Goal: Task Accomplishment & Management: Manage account settings

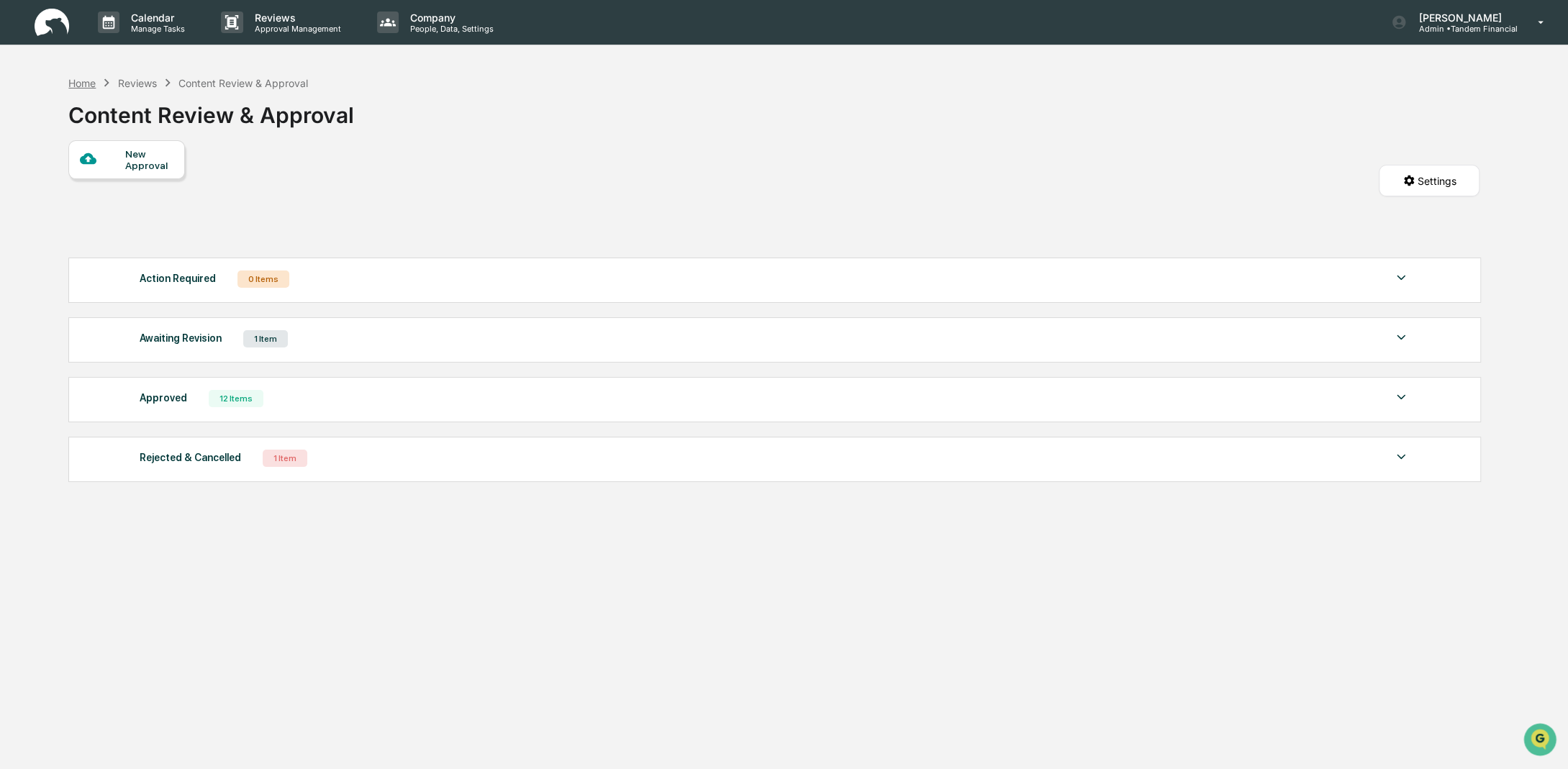
click at [82, 82] on div "Home" at bounding box center [82, 83] width 28 height 12
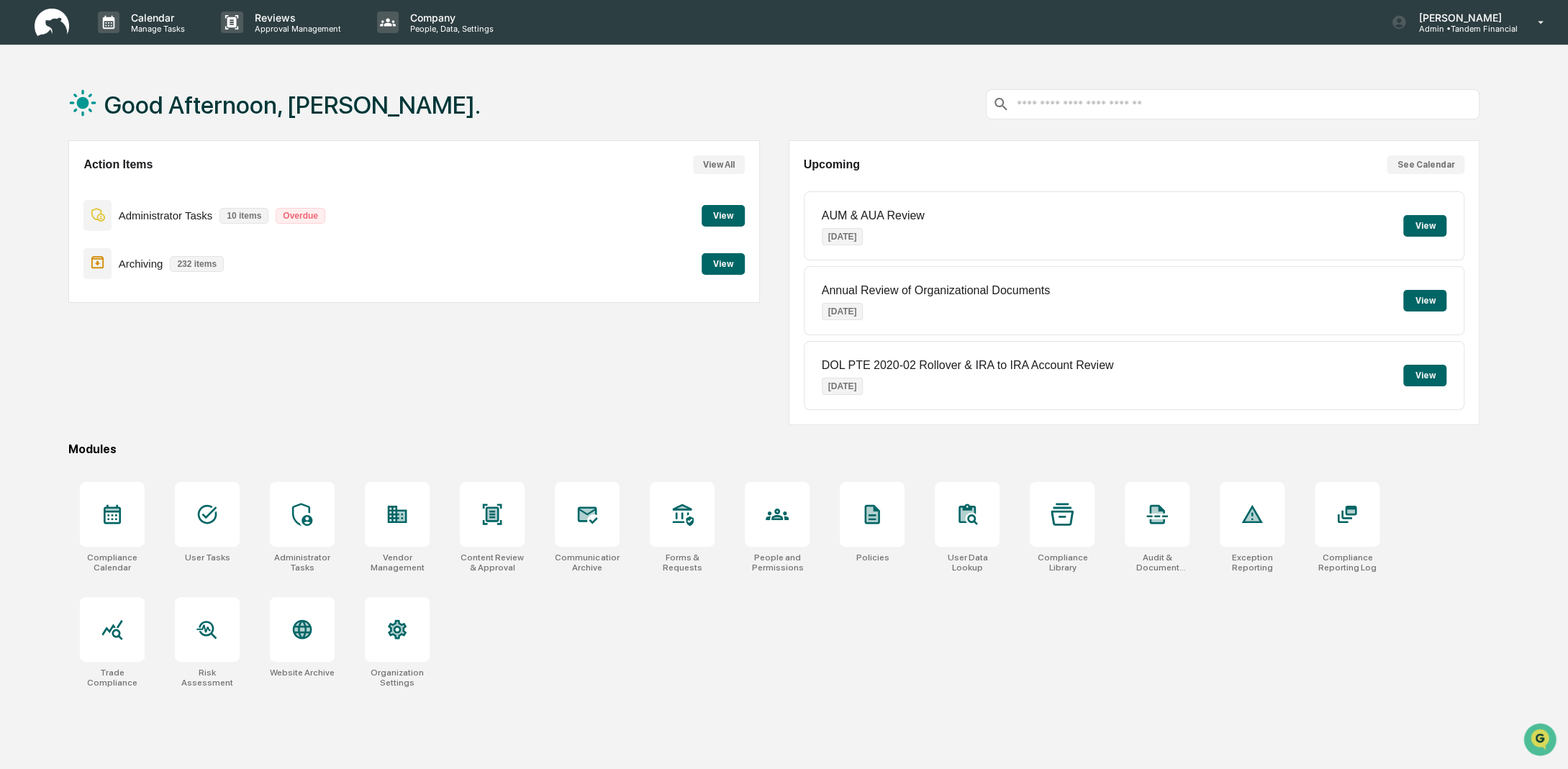
click at [581, 353] on div "Action Items View All Administrator Tasks 10 items Overdue View Archiving 232 i…" at bounding box center [414, 282] width 691 height 285
click at [717, 210] on button "View" at bounding box center [723, 216] width 43 height 22
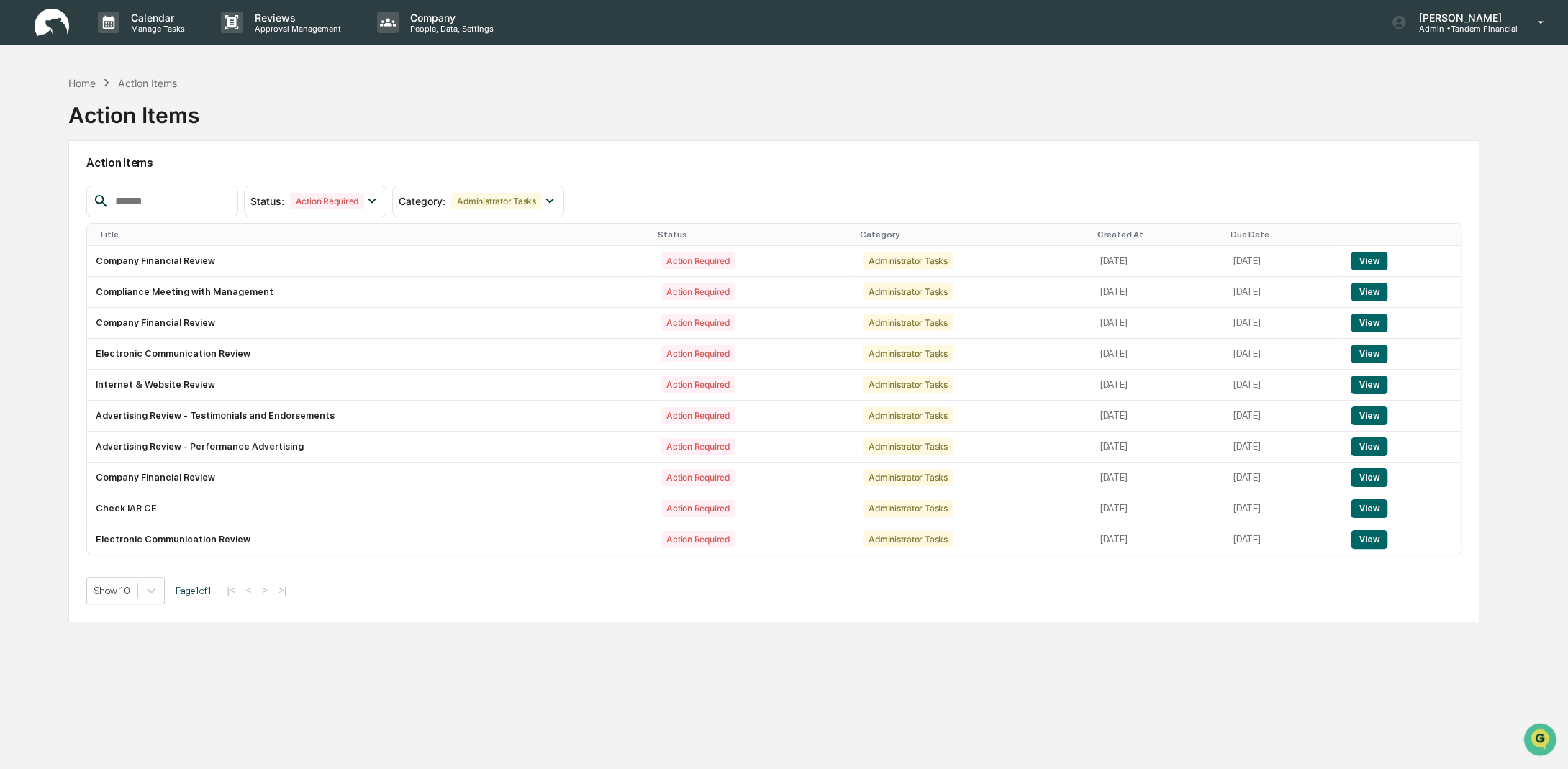
click at [88, 84] on div "Home" at bounding box center [82, 83] width 28 height 12
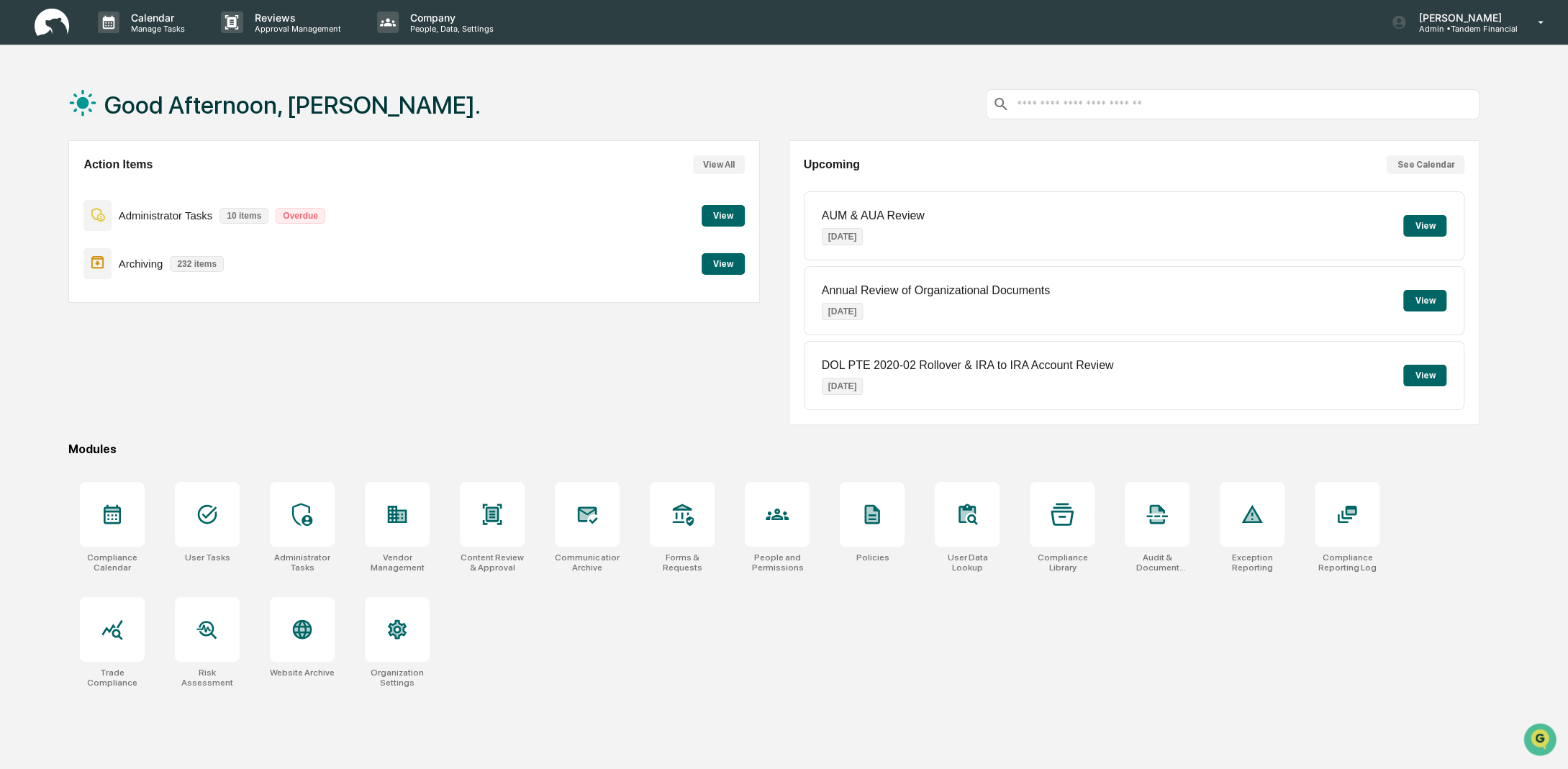
click at [459, 87] on div "Good Afternoon, Michael." at bounding box center [773, 104] width 1411 height 72
click at [281, 25] on p "Approval Management" at bounding box center [295, 28] width 105 height 10
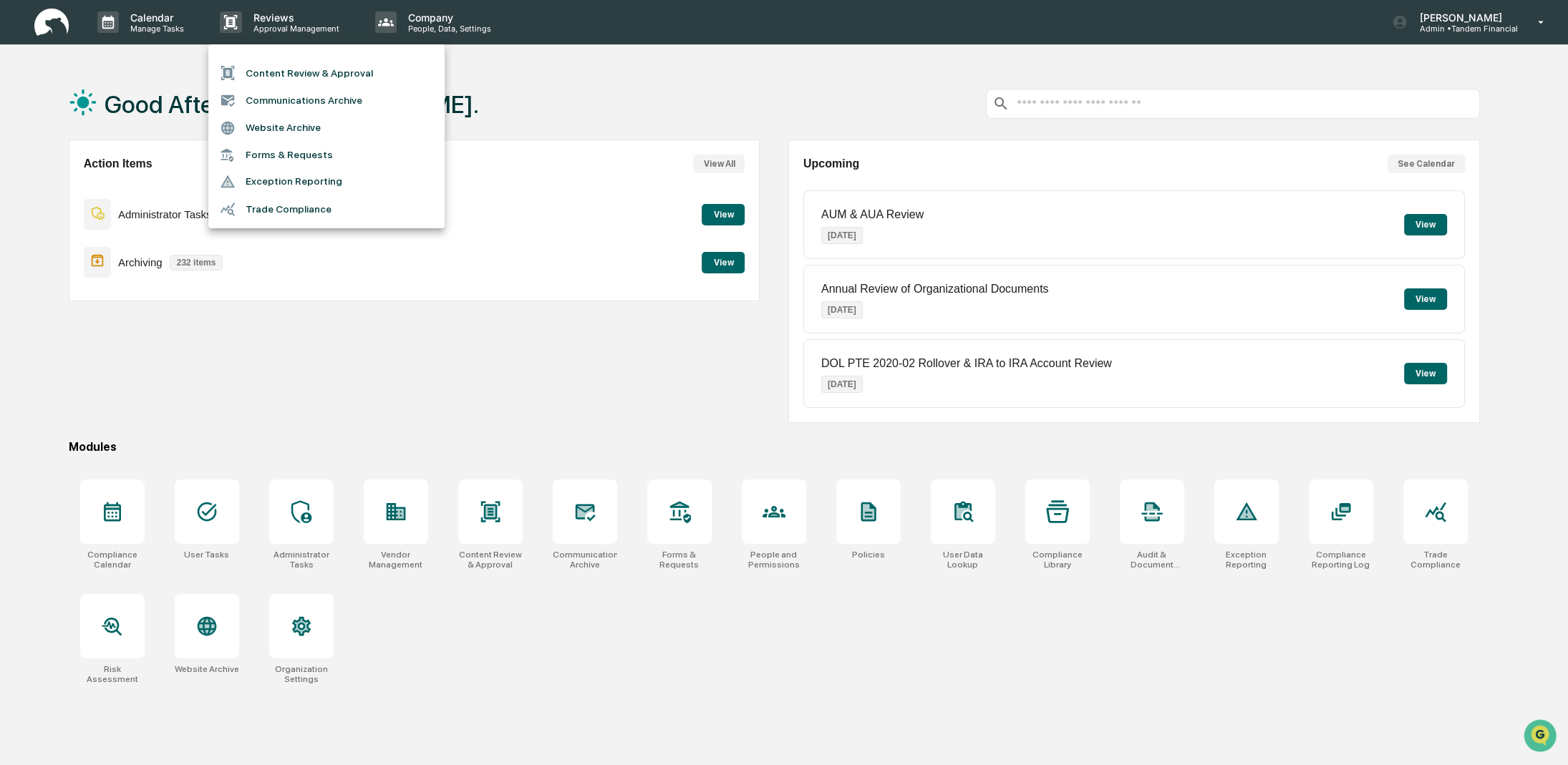
click at [275, 73] on li "Content Review & Approval" at bounding box center [326, 73] width 237 height 27
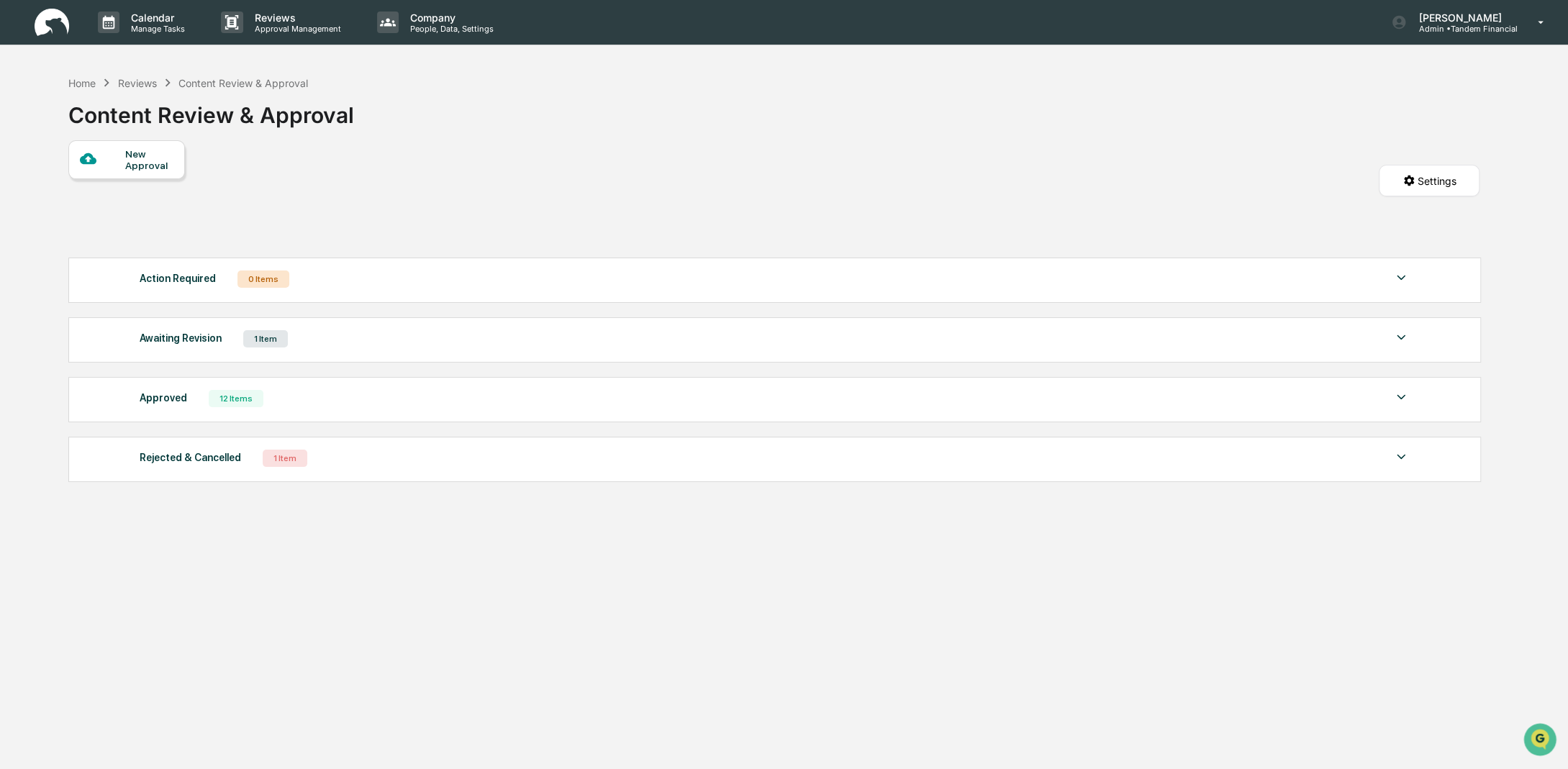
click at [269, 455] on div "1 Item" at bounding box center [285, 458] width 45 height 17
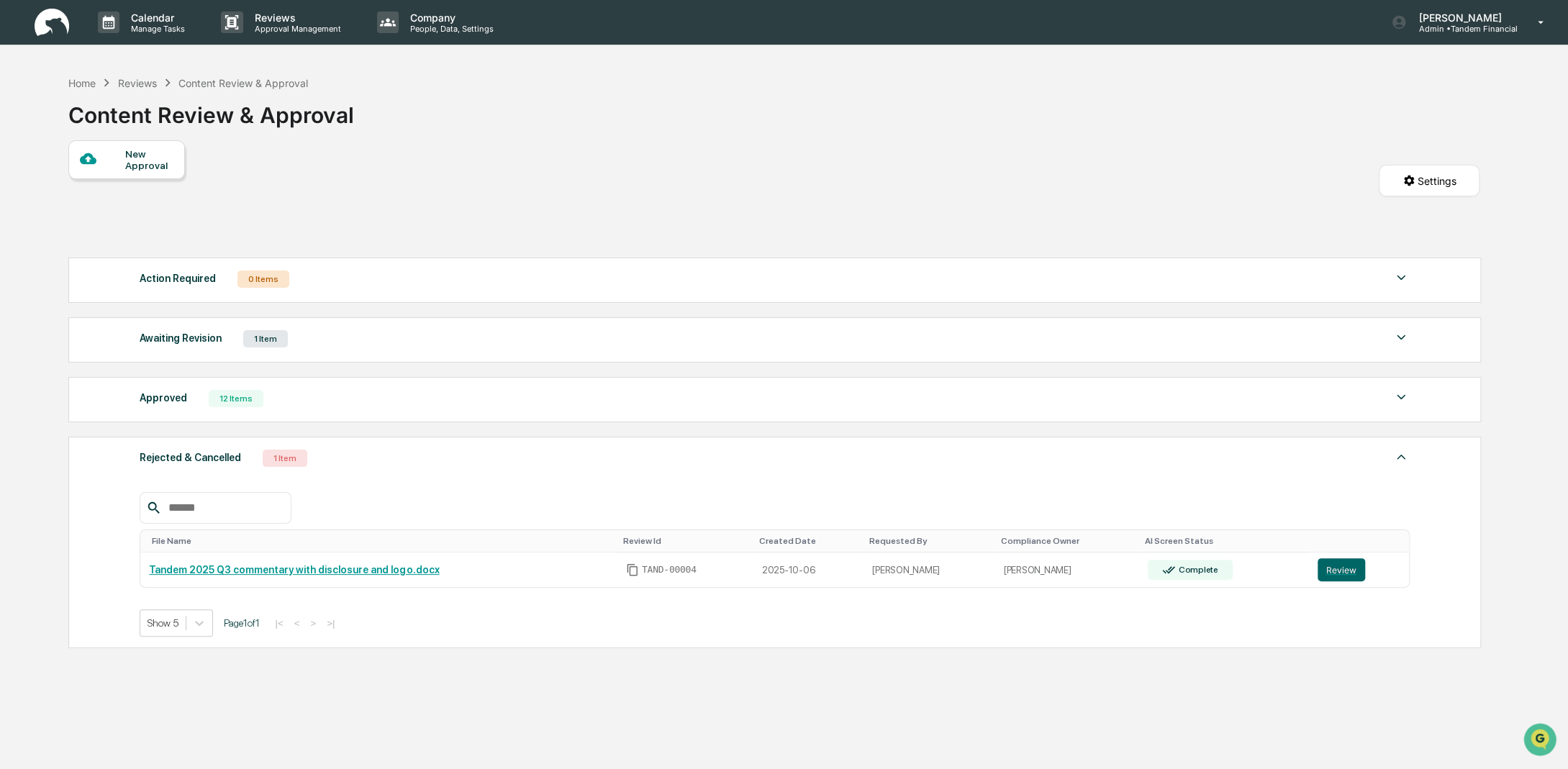
click at [181, 333] on div "Awaiting Revision" at bounding box center [180, 337] width 82 height 19
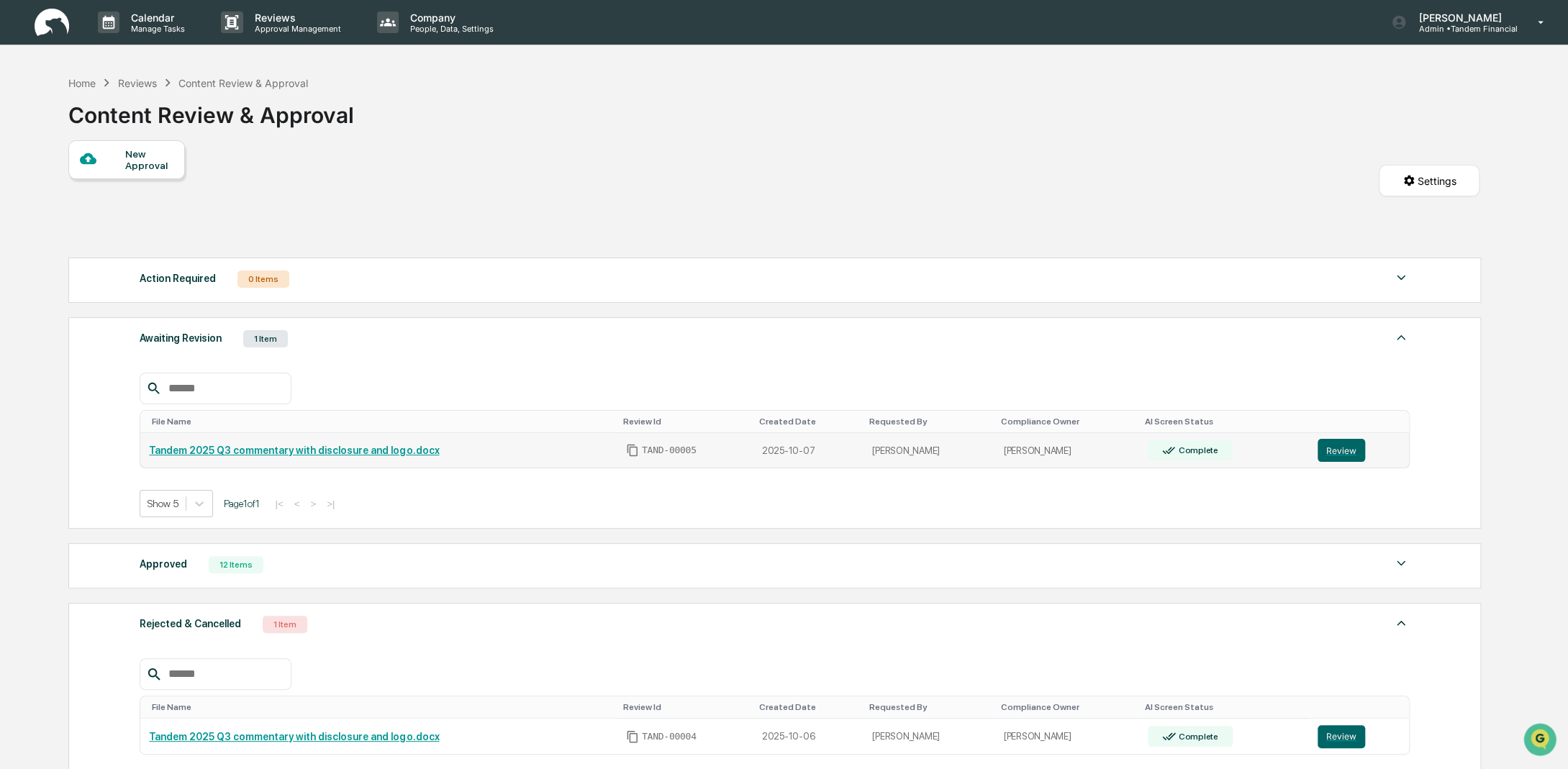
click at [236, 449] on link "Tandem 2025 Q3 commentary with disclosure and logo.docx" at bounding box center [294, 450] width 290 height 11
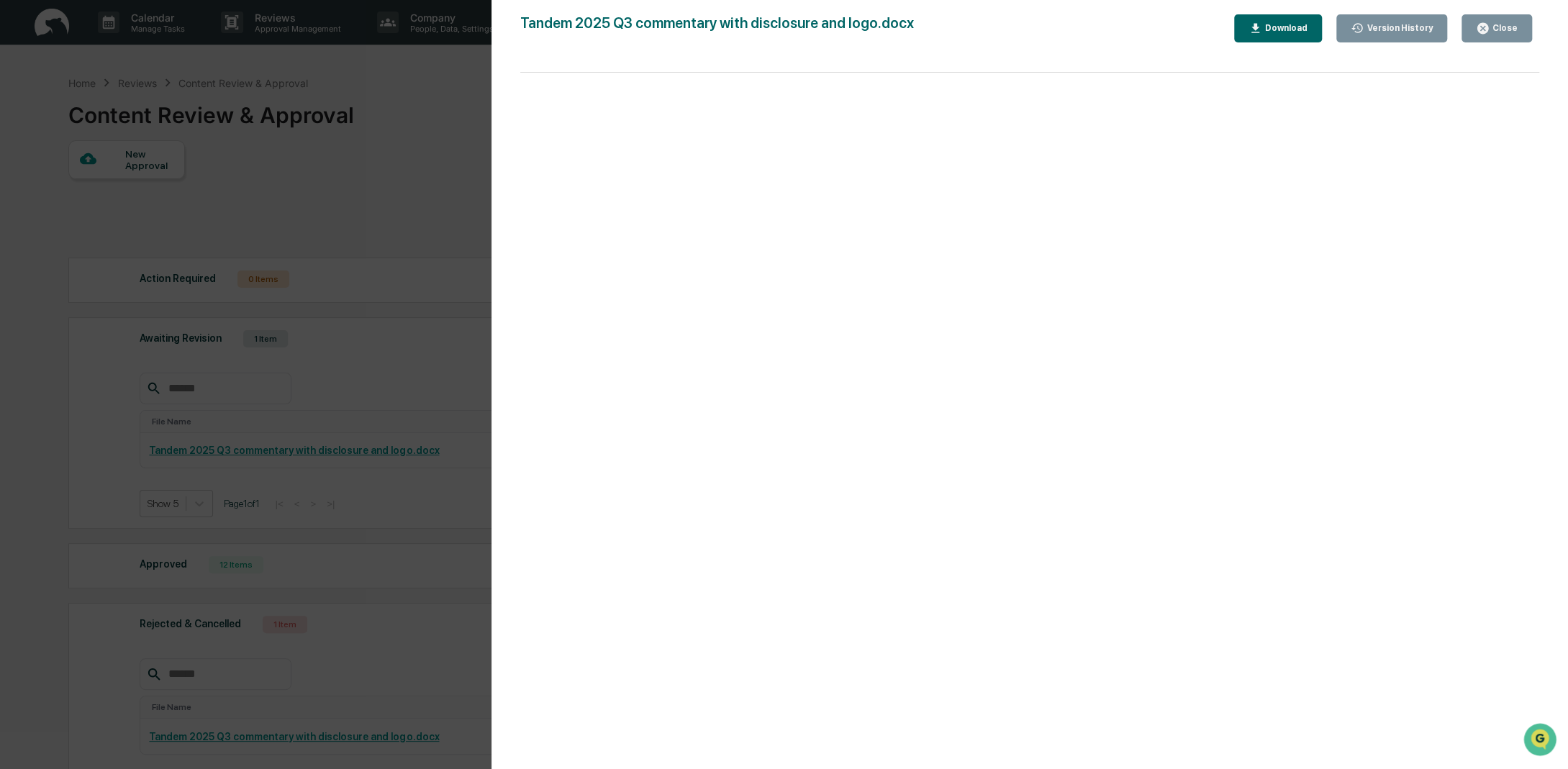
click at [1510, 32] on div "Close" at bounding box center [1504, 28] width 28 height 10
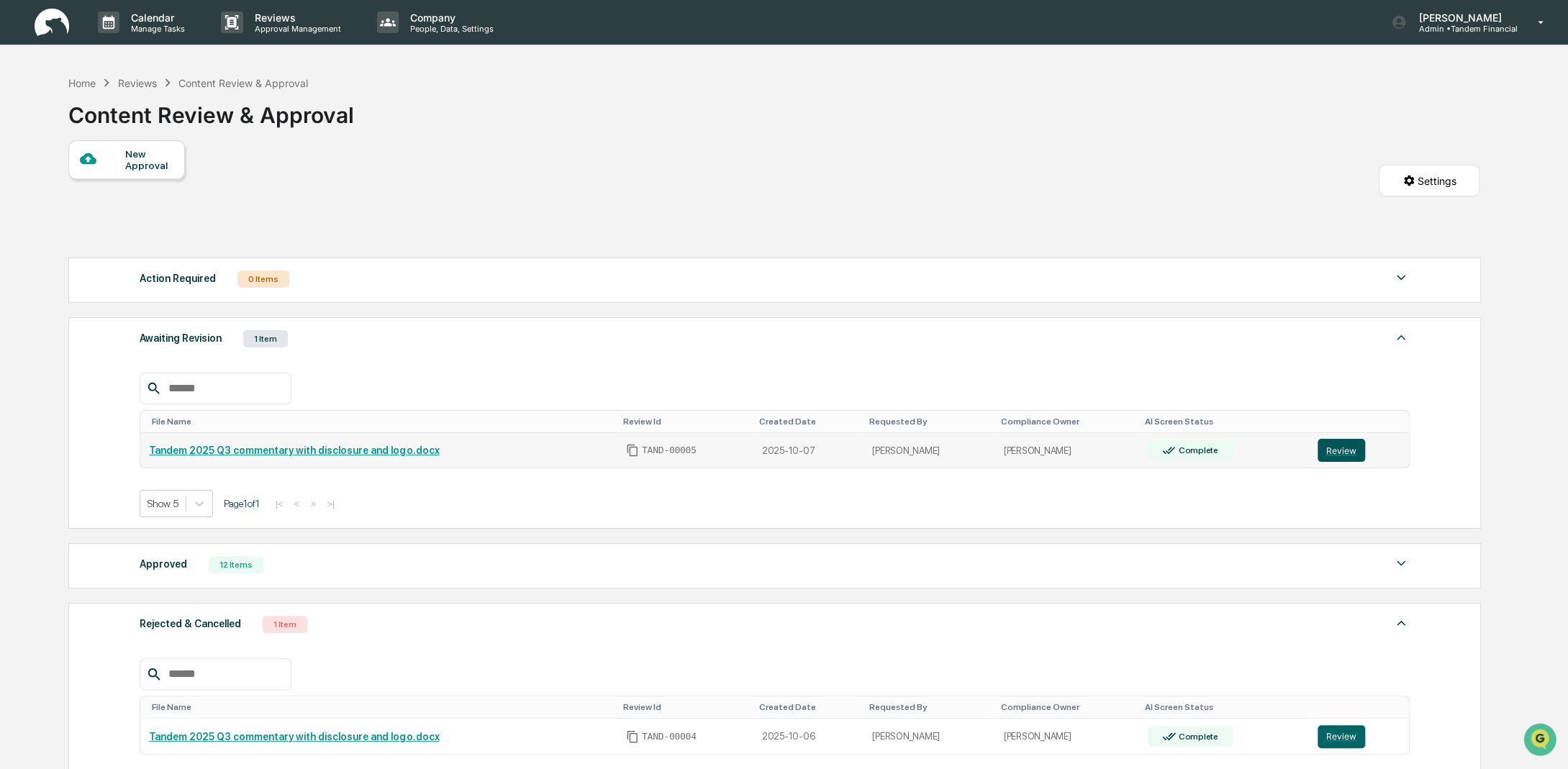
click at [1331, 453] on button "Review" at bounding box center [1342, 450] width 48 height 23
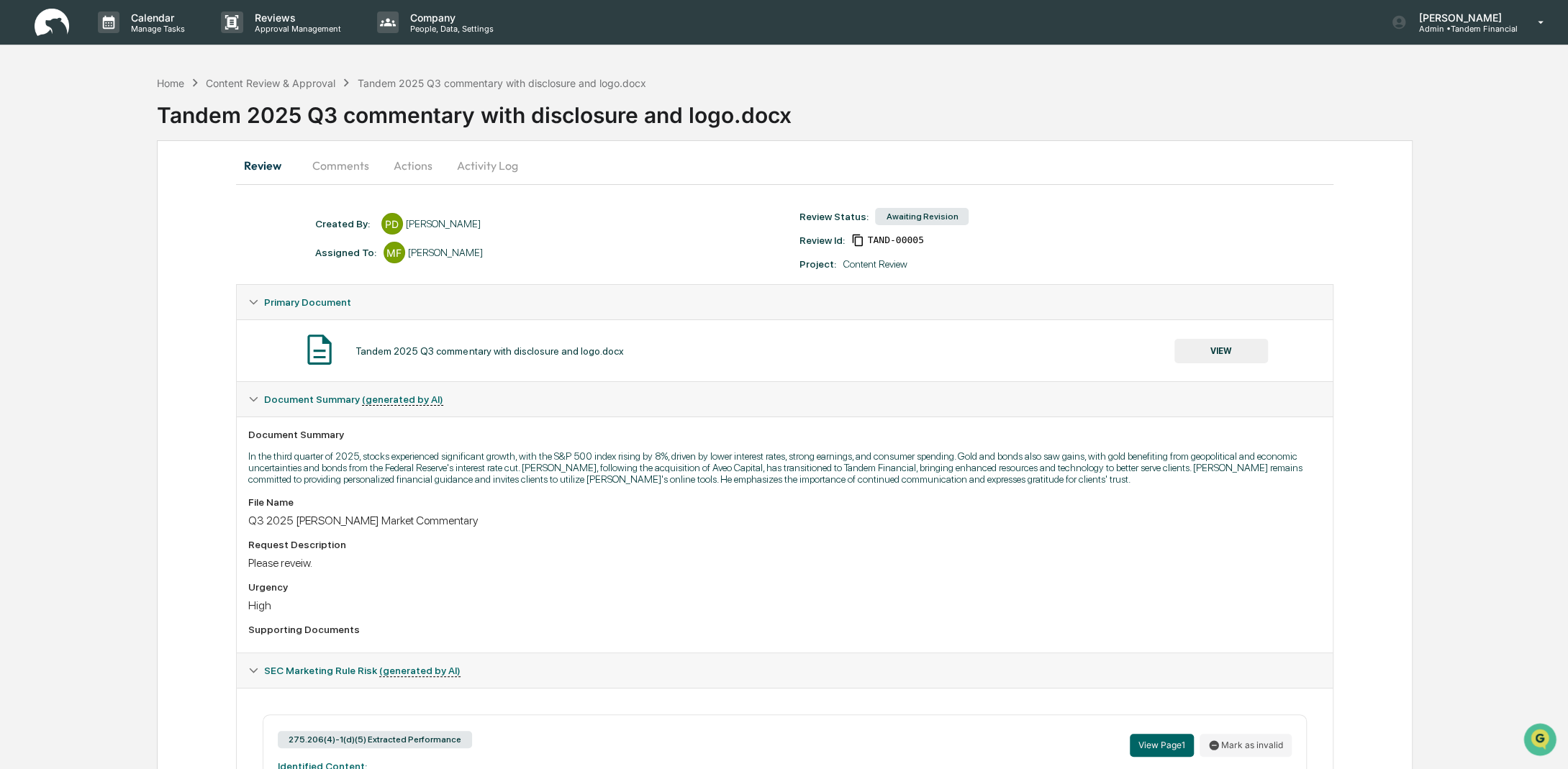
click at [1502, 90] on div "Home Content Review & Approval Tandem 2025 Q3 commentary with disclosure and lo…" at bounding box center [862, 104] width 1411 height 59
click at [249, 82] on div "Content Review & Approval" at bounding box center [271, 83] width 130 height 12
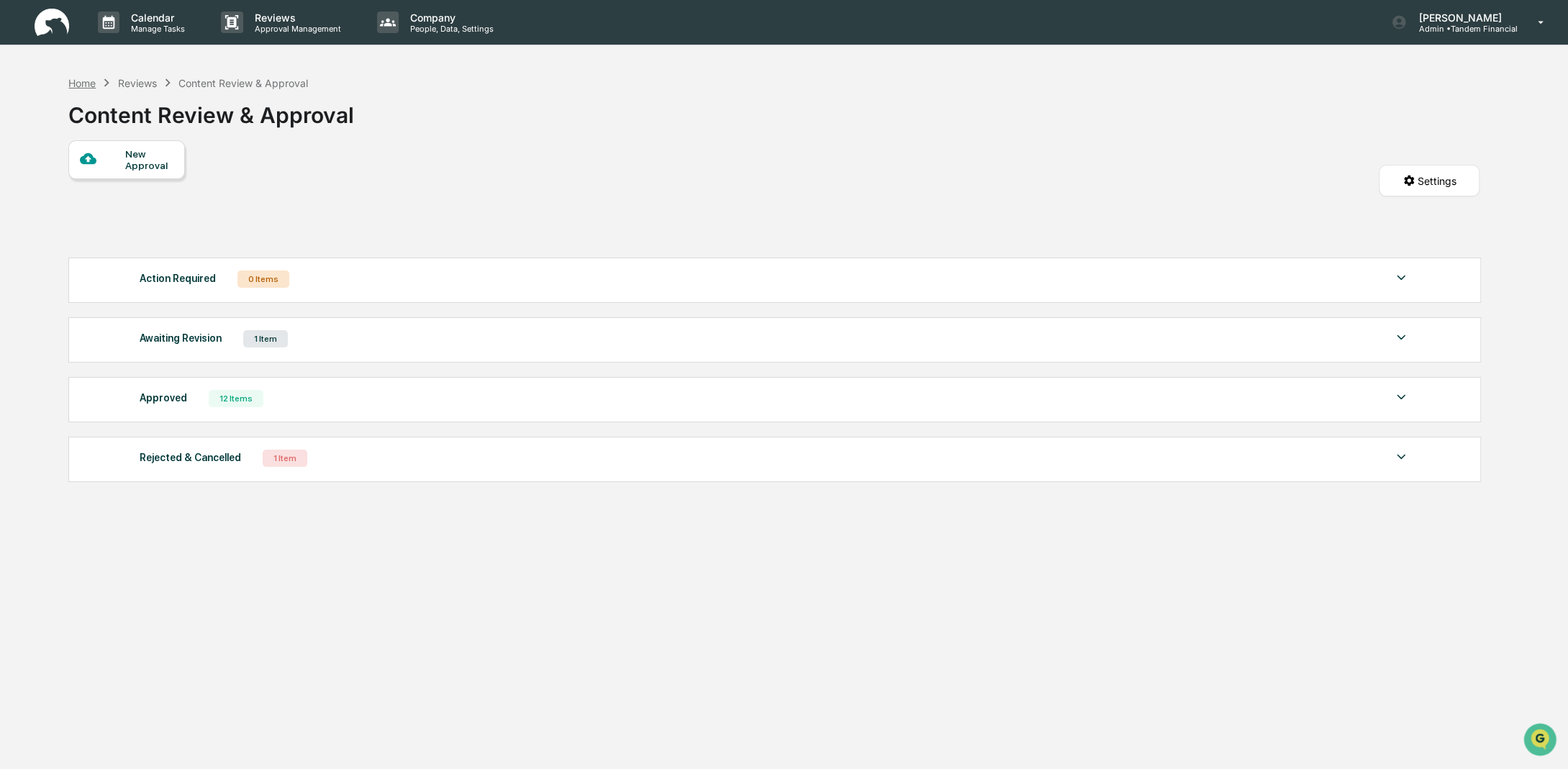
click at [81, 84] on div "Home" at bounding box center [82, 83] width 28 height 12
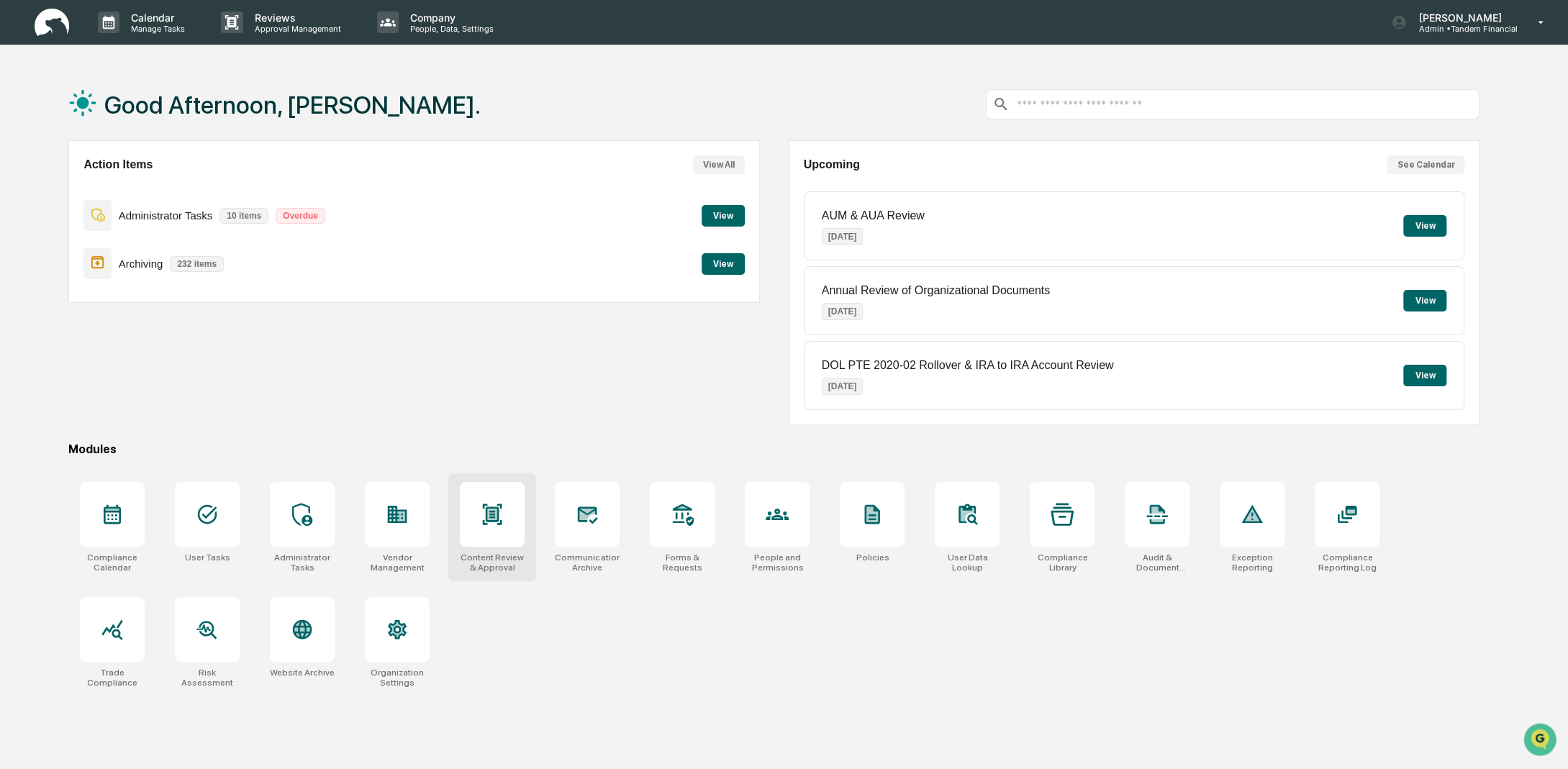
click at [516, 498] on div at bounding box center [493, 514] width 65 height 65
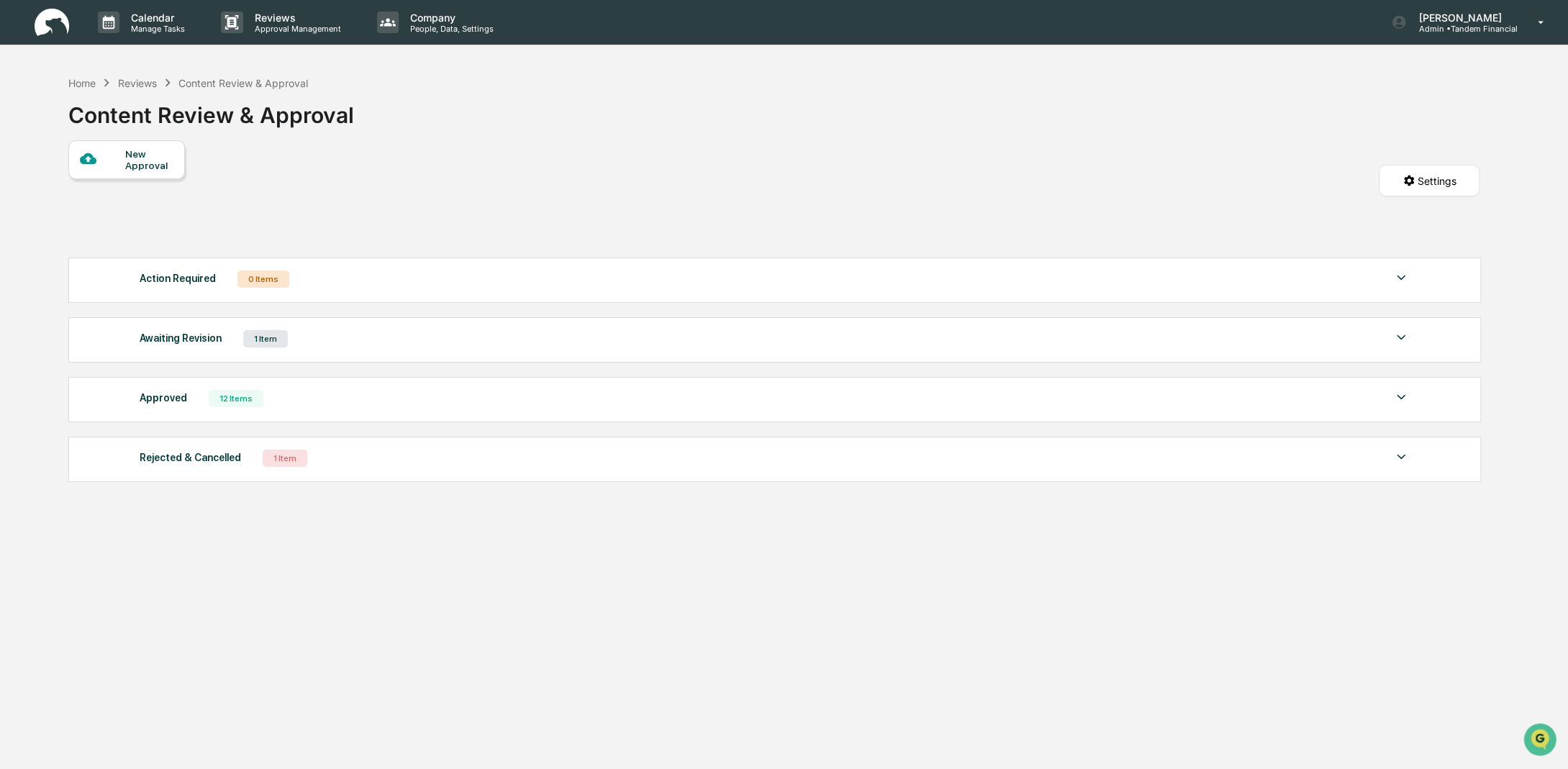
click at [114, 168] on div at bounding box center [102, 159] width 45 height 18
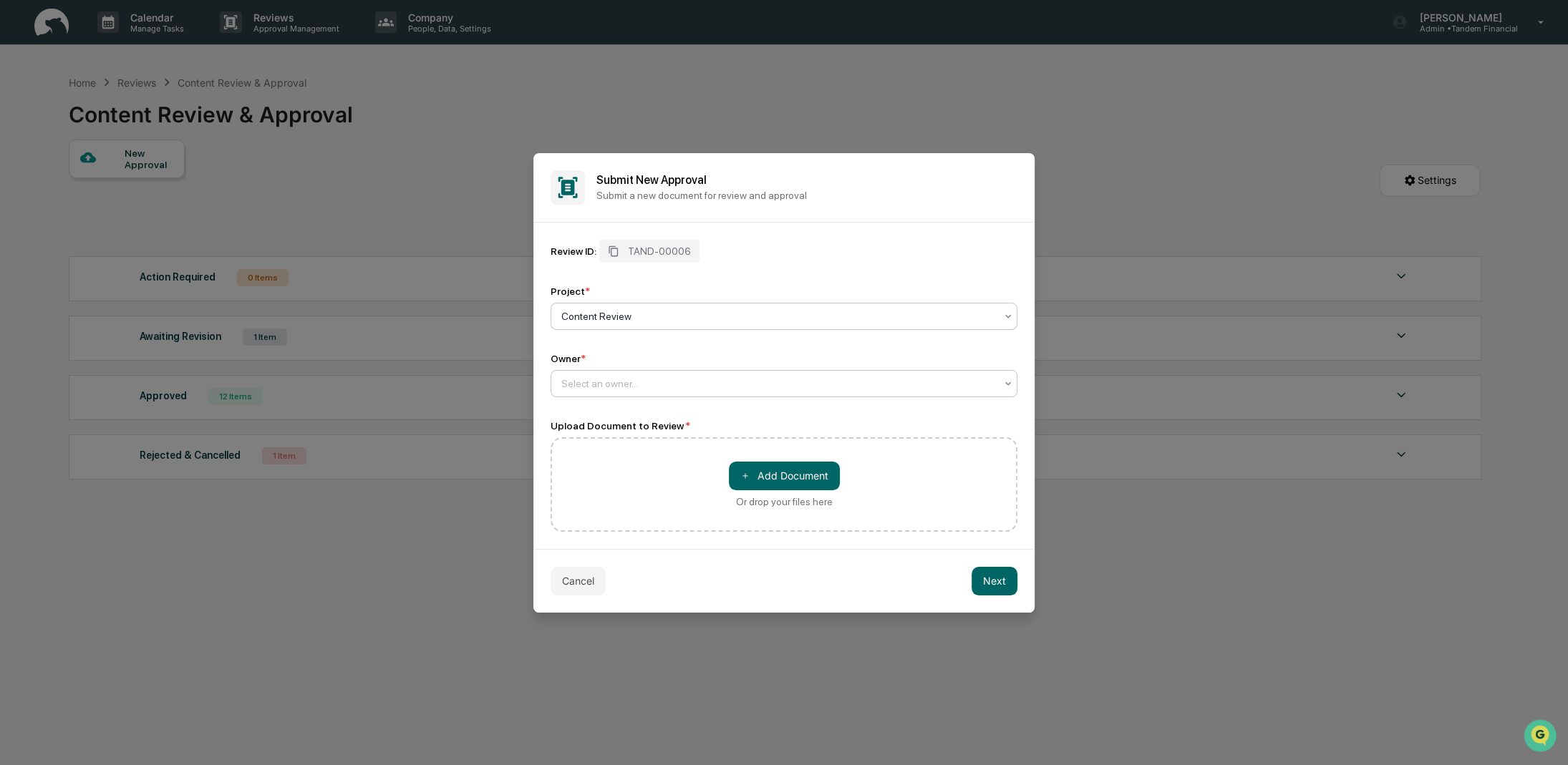
click at [689, 387] on div at bounding box center [778, 383] width 434 height 15
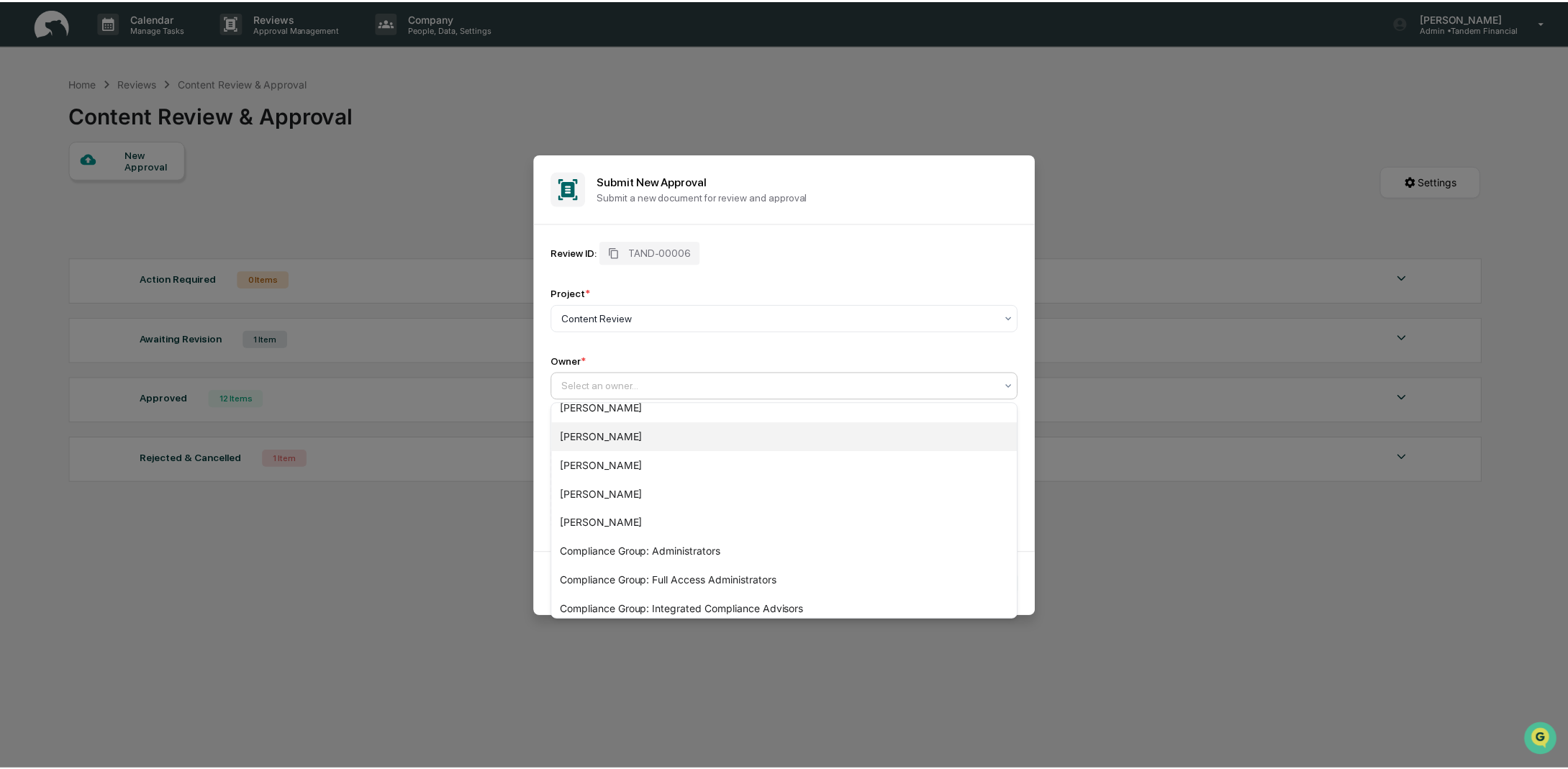
scroll to position [192, 0]
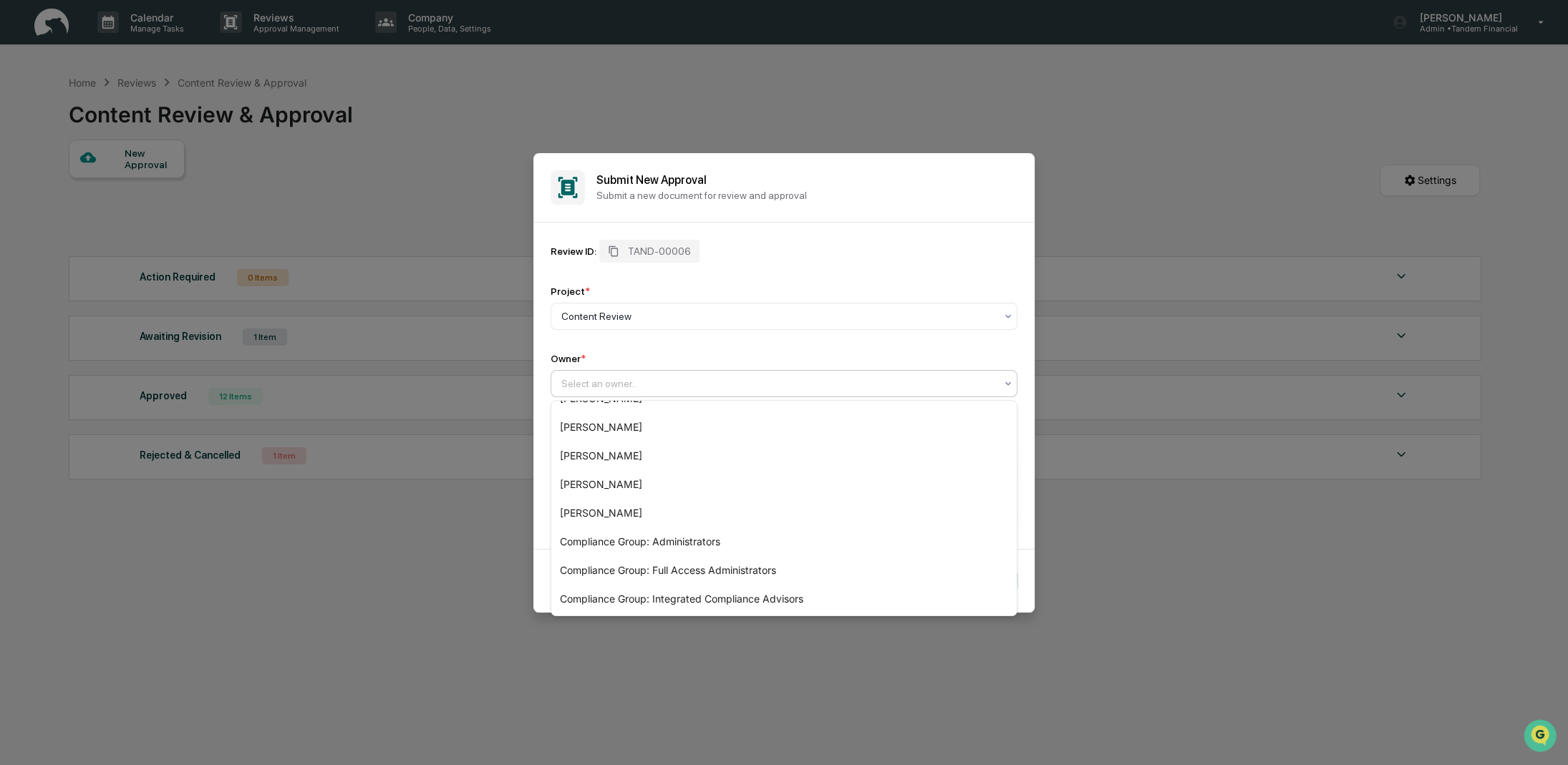
click at [938, 263] on div "Review ID: TAND-00006 Project * Content Review Owner * 14 results available. Us…" at bounding box center [784, 318] width 467 height 157
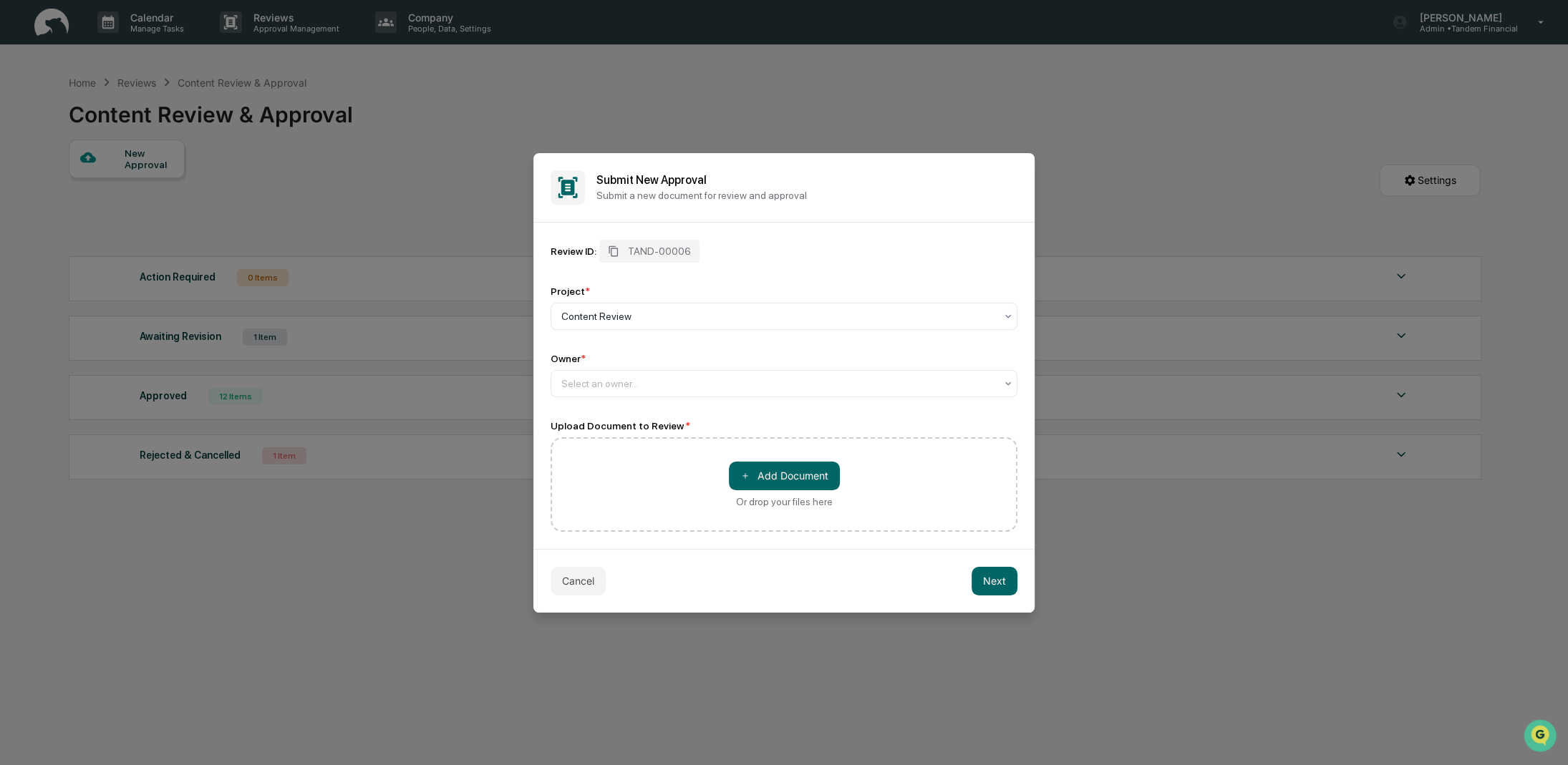
click at [585, 583] on button "Cancel" at bounding box center [578, 580] width 55 height 28
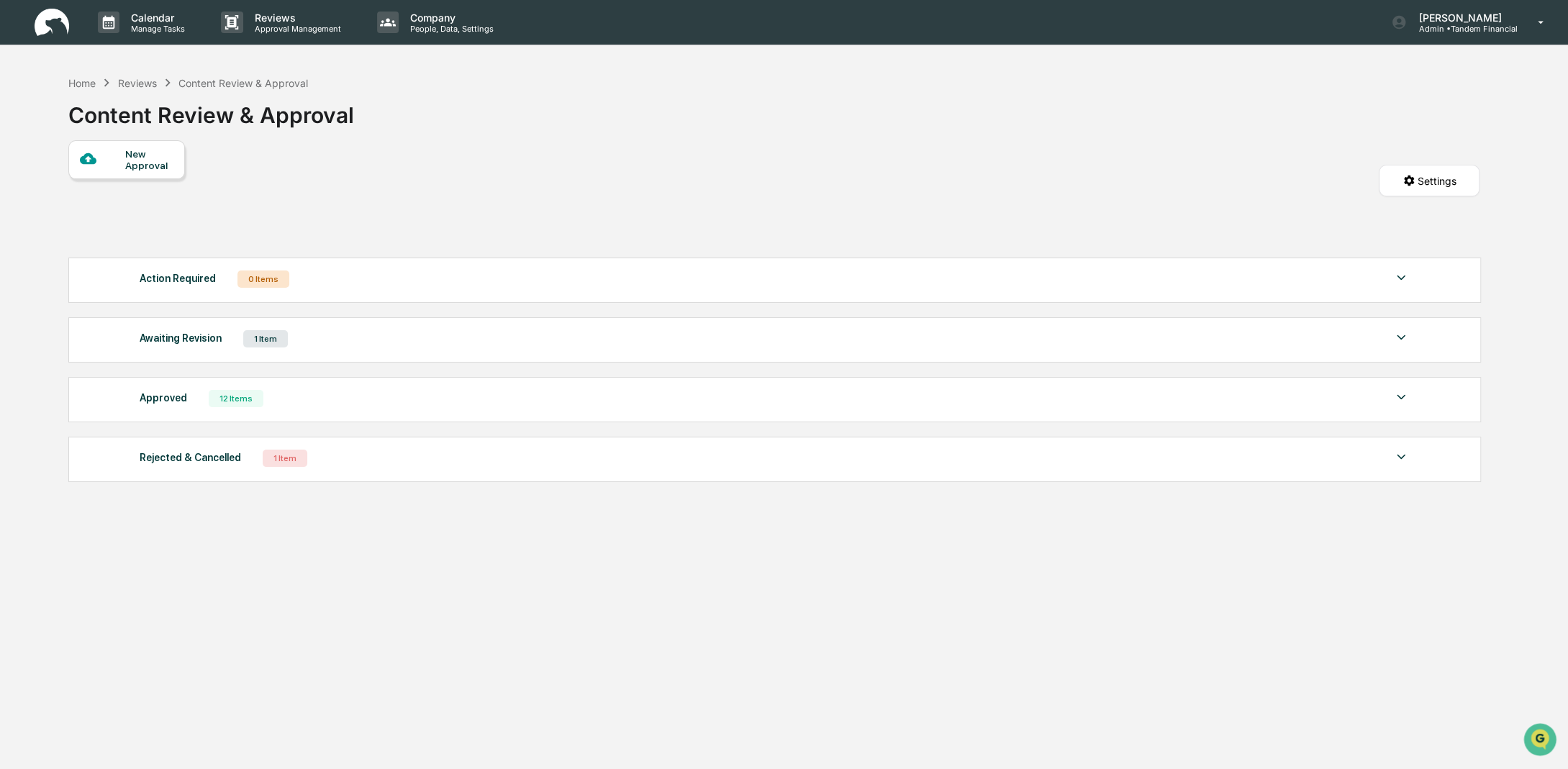
click at [306, 556] on div "Home Reviews Content Review & Approval Content Review & Approval New Approval S…" at bounding box center [774, 453] width 1454 height 769
click at [213, 342] on div "Awaiting Revision" at bounding box center [180, 337] width 82 height 19
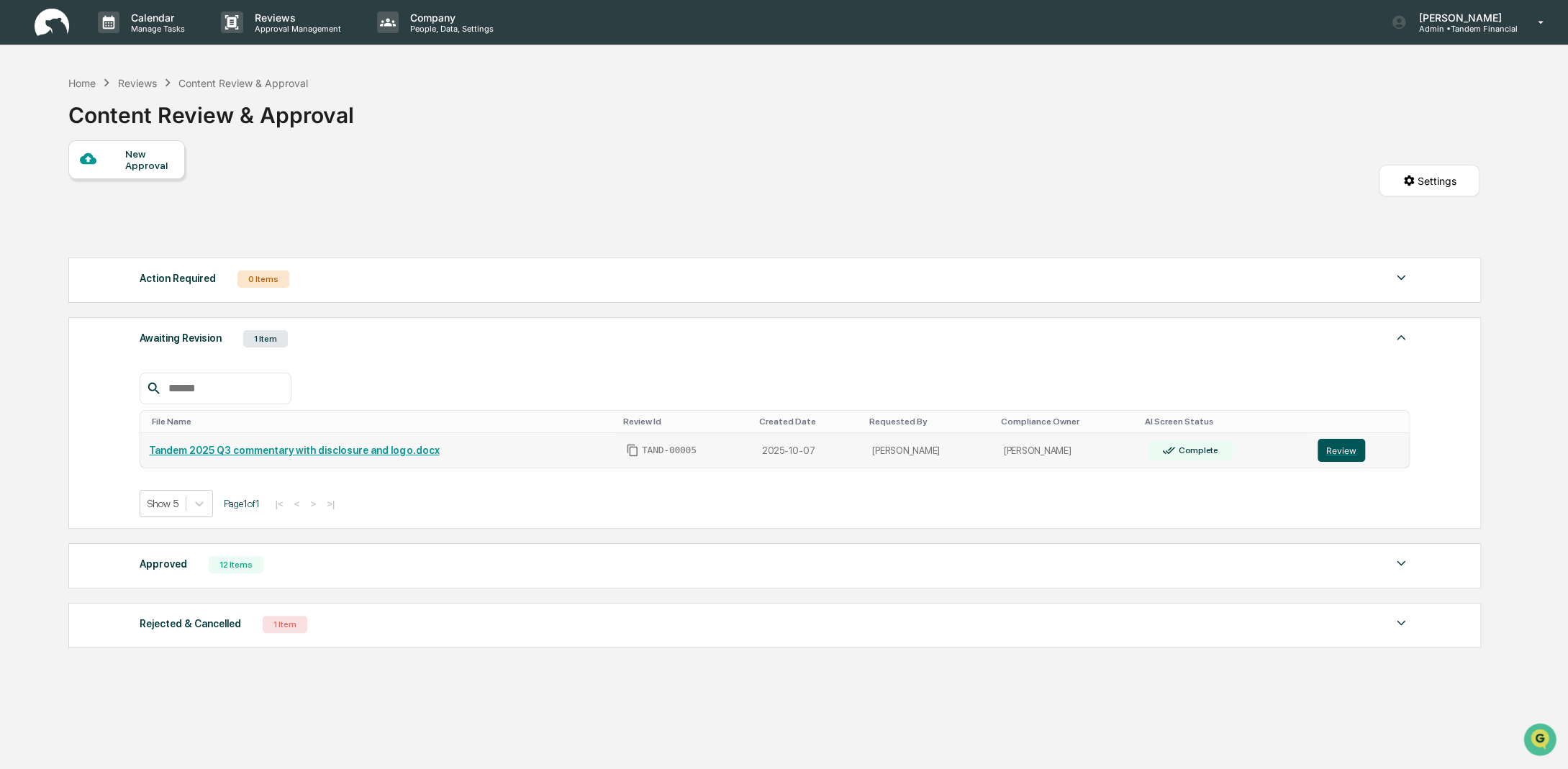
click at [1331, 446] on button "Review" at bounding box center [1342, 450] width 48 height 23
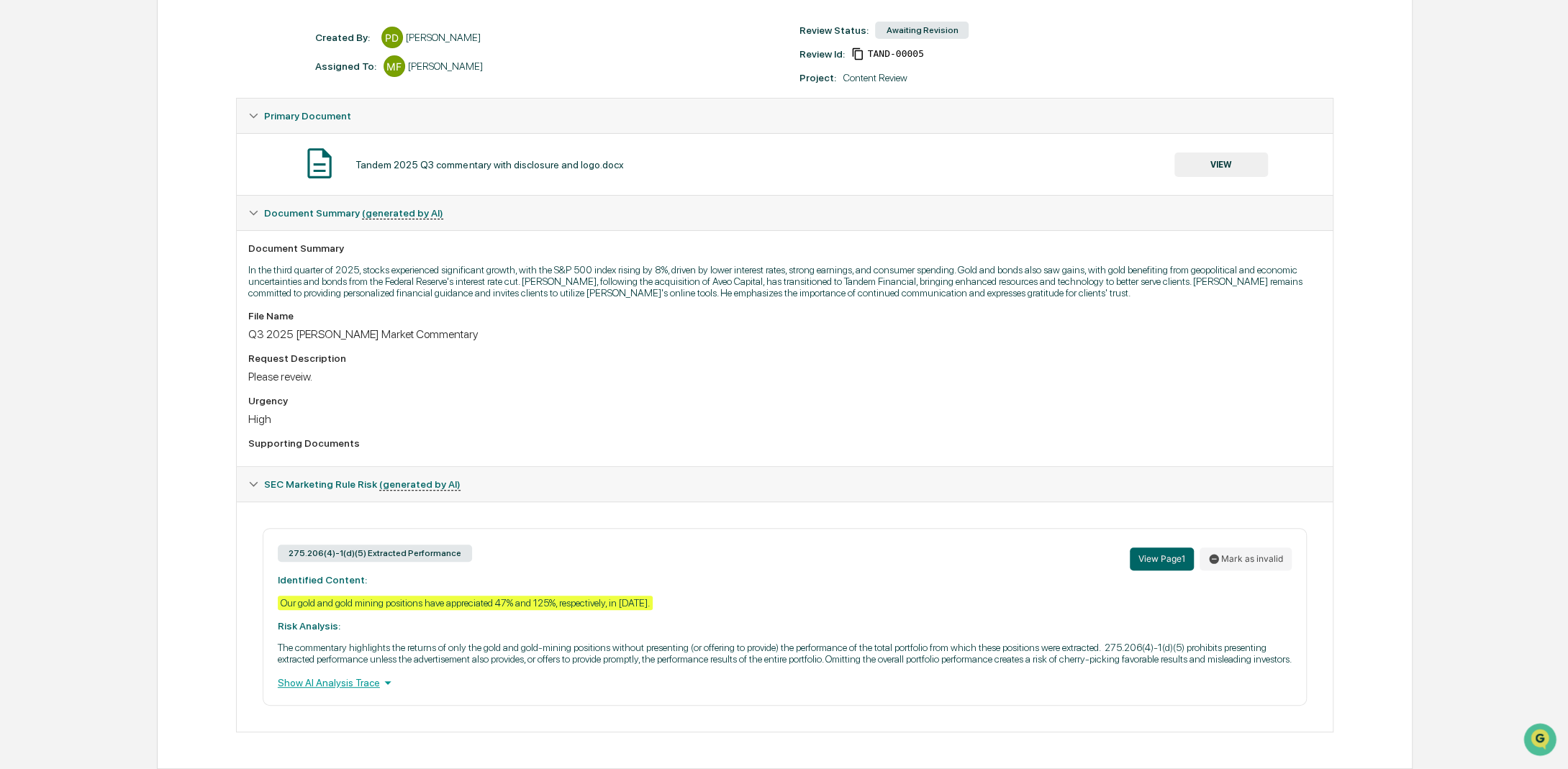
scroll to position [211, 0]
